Goal: Information Seeking & Learning: Learn about a topic

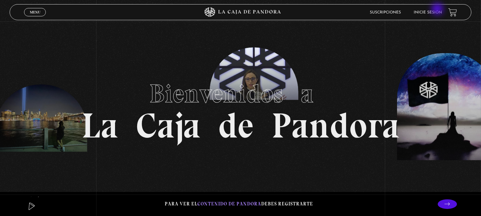
click at [438, 10] on li "Inicie sesión" at bounding box center [428, 12] width 28 height 10
click at [439, 12] on link "Inicie sesión" at bounding box center [428, 13] width 28 height 4
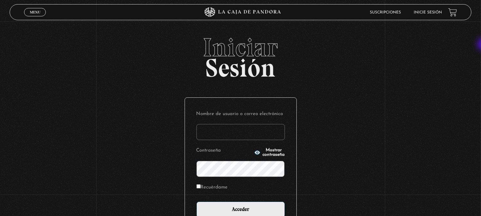
type input "[EMAIL_ADDRESS][DOMAIN_NAME]"
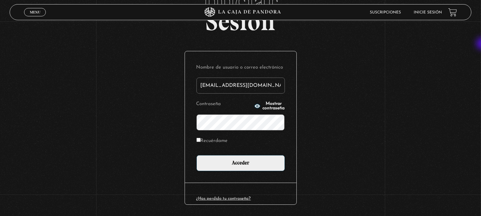
scroll to position [63, 0]
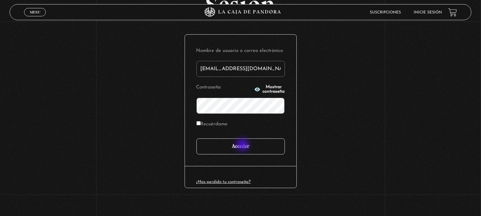
click at [244, 146] on input "Acceder" at bounding box center [241, 147] width 89 height 16
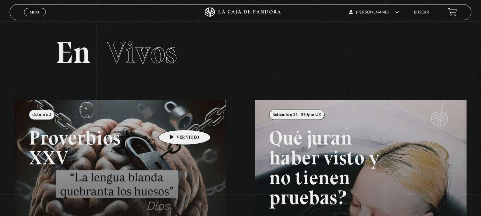
click at [174, 120] on link at bounding box center [254, 208] width 481 height 216
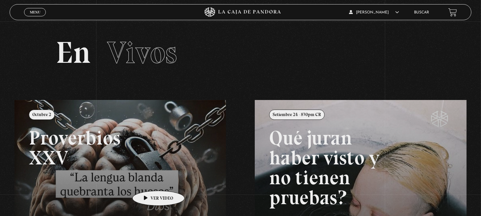
click at [149, 181] on link at bounding box center [254, 208] width 481 height 216
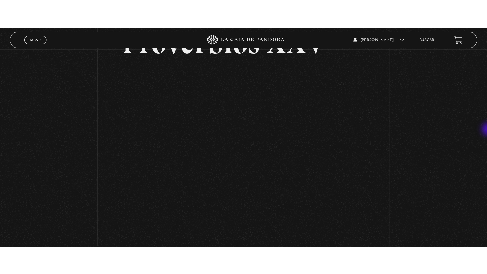
scroll to position [56, 0]
